Goal: Task Accomplishment & Management: Manage account settings

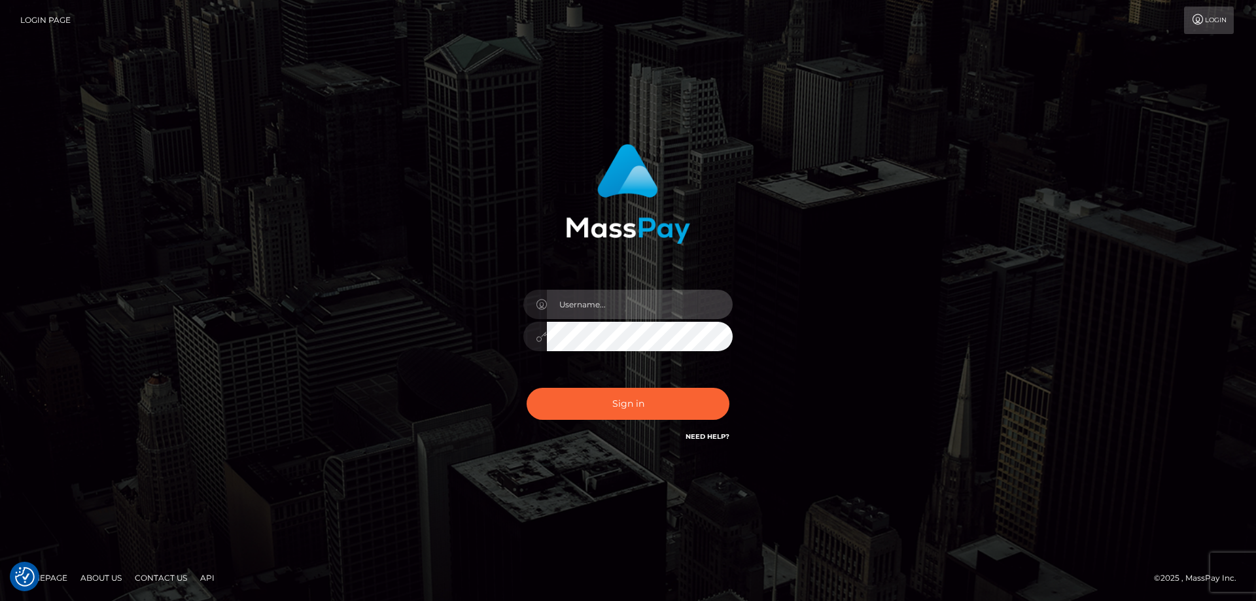
click at [638, 305] on input "text" at bounding box center [640, 304] width 186 height 29
click at [0, 600] on com-1password-button at bounding box center [0, 601] width 0 height 0
type input "emi.throne"
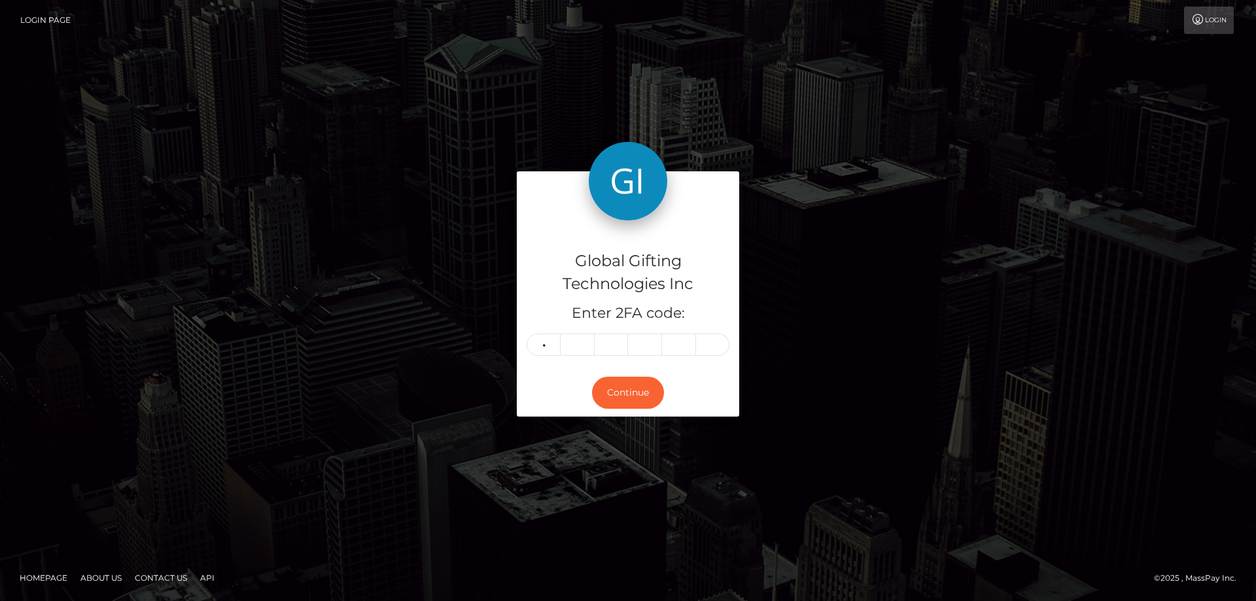
type input "1"
type input "9"
type input "2"
type input "1"
type input "7"
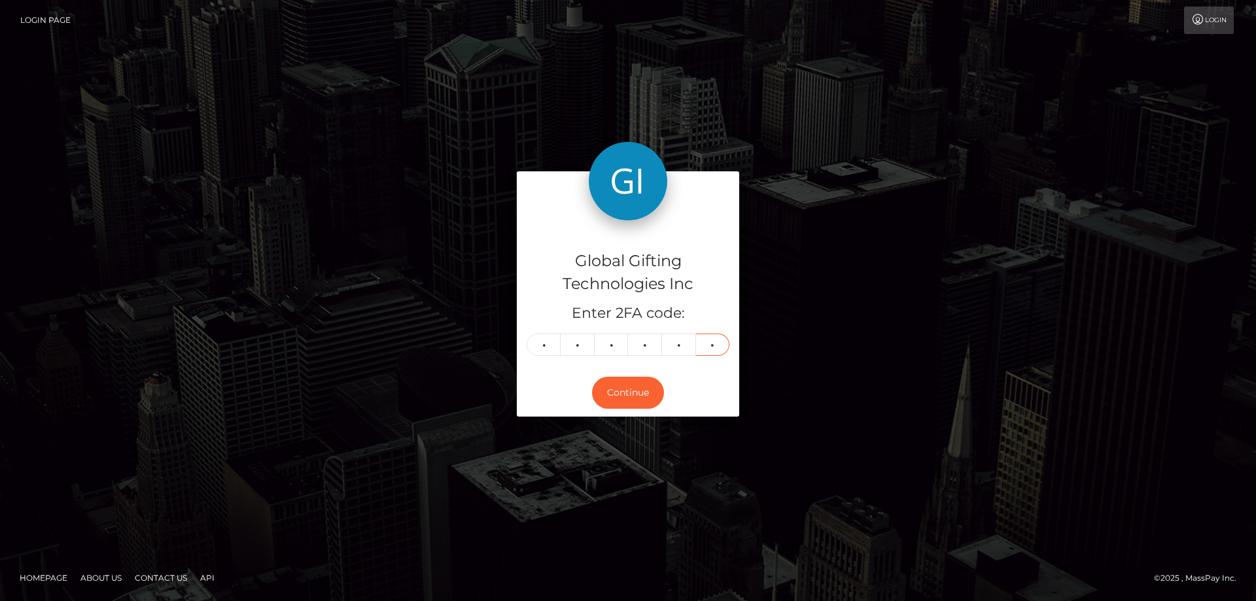
type input "2"
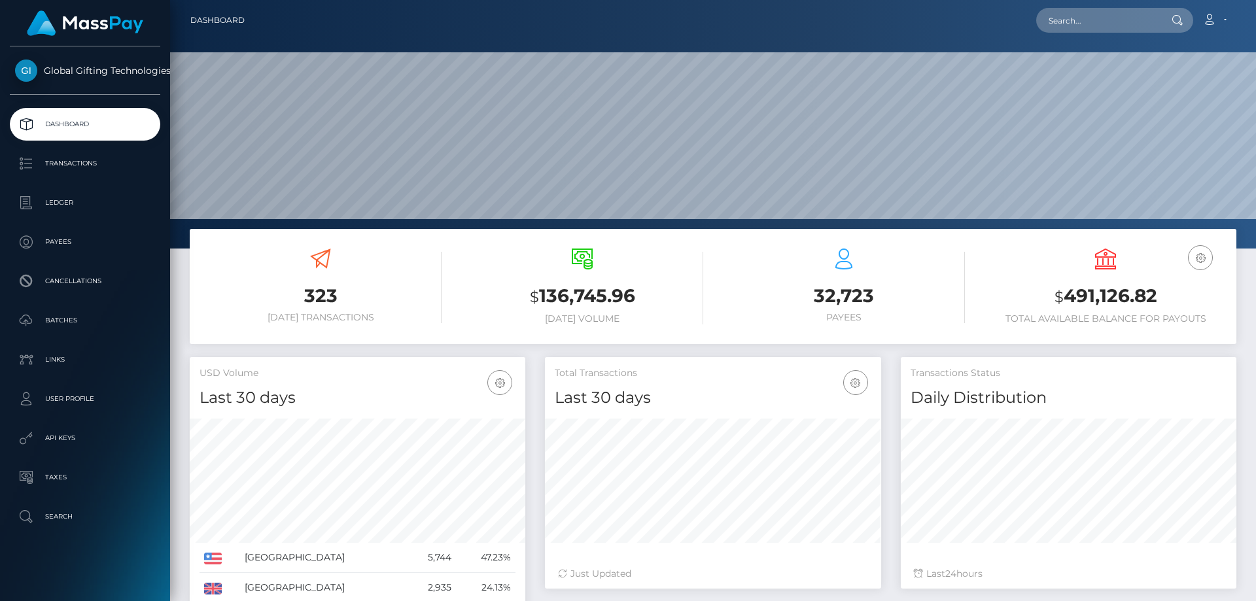
scroll to position [232, 336]
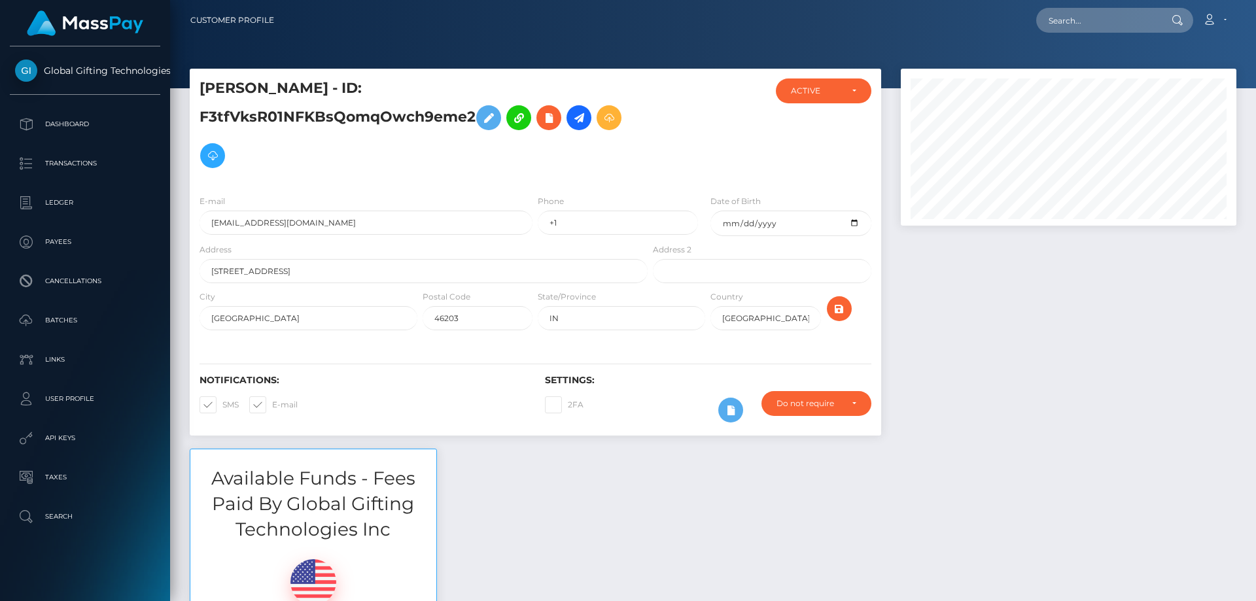
scroll to position [157, 336]
